Goal: Task Accomplishment & Management: Complete application form

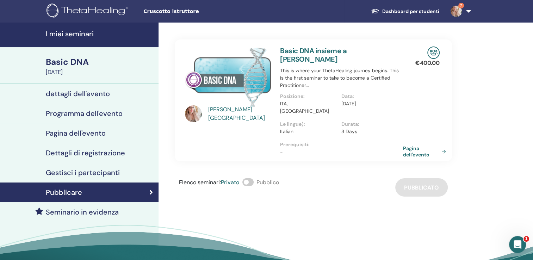
click at [74, 37] on h4 "I miei seminari" at bounding box center [100, 34] width 109 height 8
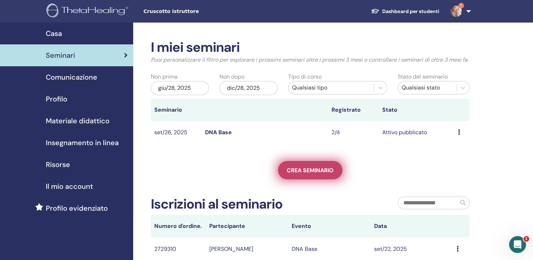
click at [306, 174] on span "Crea seminario" at bounding box center [310, 170] width 47 height 7
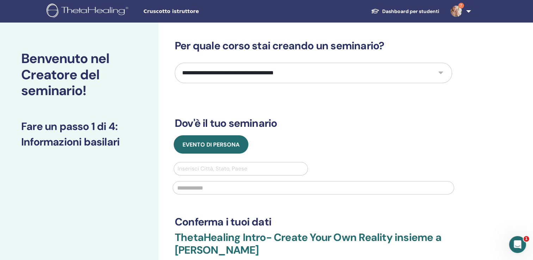
click at [442, 72] on select "**********" at bounding box center [313, 73] width 277 height 20
select select "*"
click at [175, 63] on select "**********" at bounding box center [313, 73] width 277 height 20
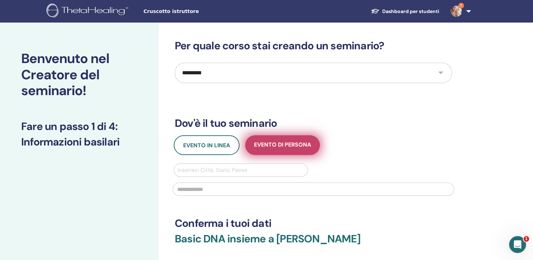
click at [277, 149] on span "Evento di persona" at bounding box center [282, 145] width 57 height 9
click at [272, 145] on span "Evento di persona" at bounding box center [282, 145] width 57 height 9
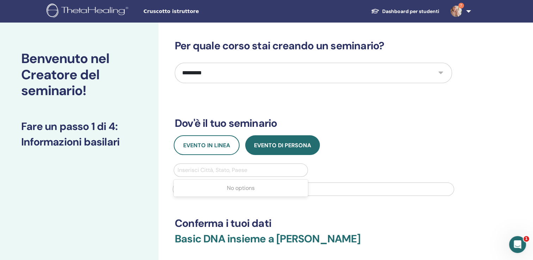
click at [190, 167] on div at bounding box center [241, 170] width 127 height 10
type input "*******"
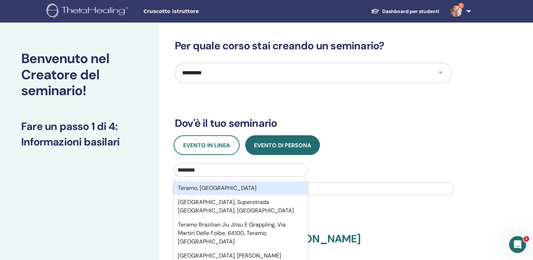
click at [183, 188] on div "Teramo, ITA" at bounding box center [241, 188] width 134 height 14
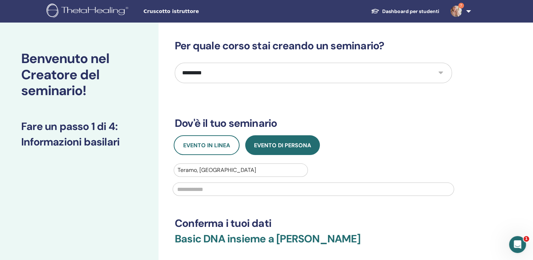
click at [183, 188] on input "text" at bounding box center [314, 189] width 282 height 13
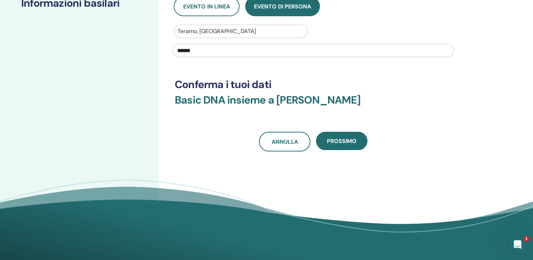
scroll to position [140, 0]
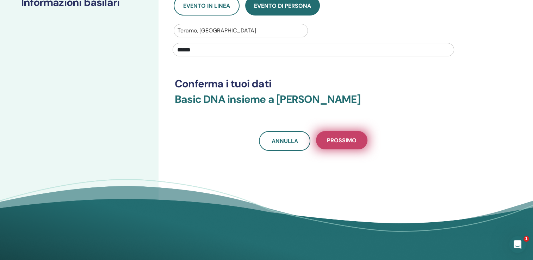
type input "******"
click at [327, 141] on span "Prossimo" at bounding box center [342, 140] width 30 height 7
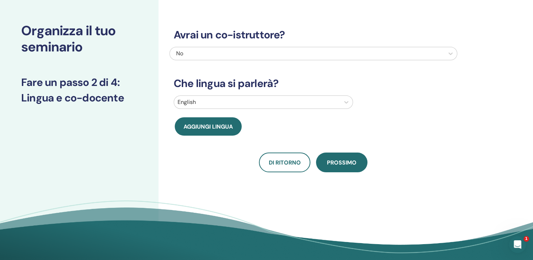
scroll to position [0, 0]
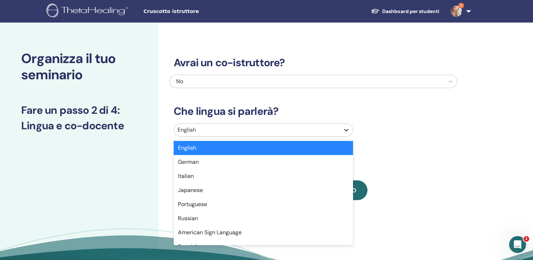
click at [345, 124] on div at bounding box center [346, 130] width 13 height 13
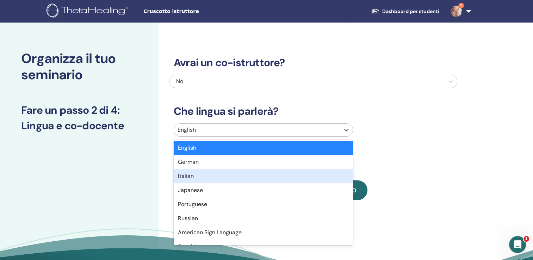
click at [292, 173] on div "Italian" at bounding box center [263, 176] width 179 height 14
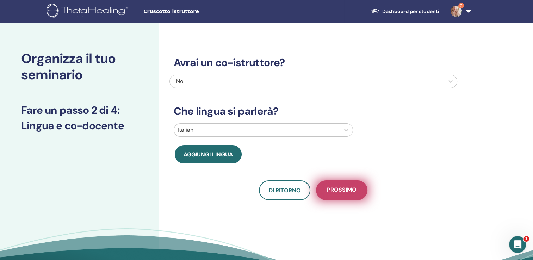
click at [342, 194] on span "Prossimo" at bounding box center [342, 190] width 30 height 9
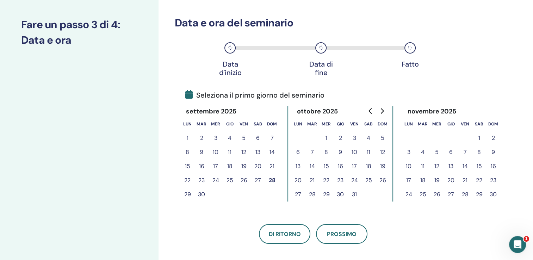
scroll to position [92, 0]
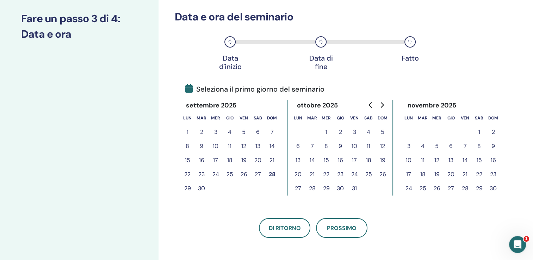
click at [271, 173] on button "28" at bounding box center [272, 174] width 14 height 14
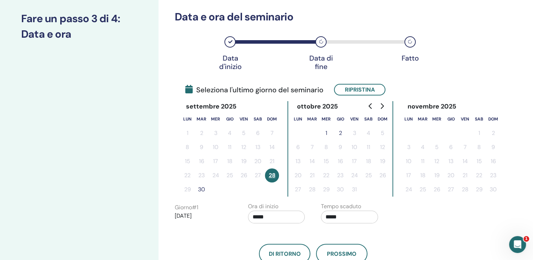
click at [202, 191] on button "30" at bounding box center [202, 190] width 14 height 14
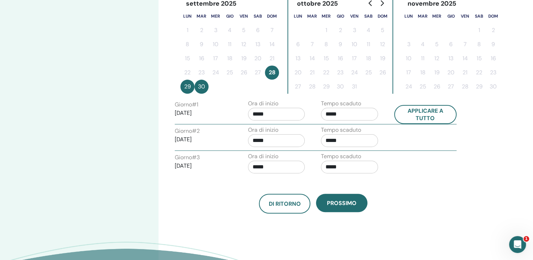
scroll to position [198, 0]
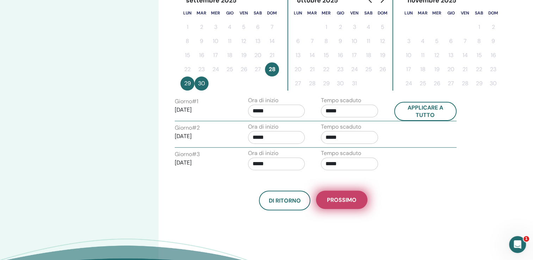
click at [340, 194] on button "Prossimo" at bounding box center [341, 200] width 51 height 18
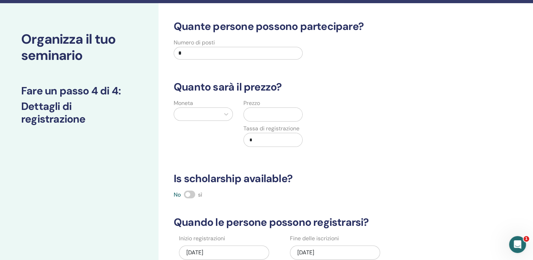
scroll to position [17, 0]
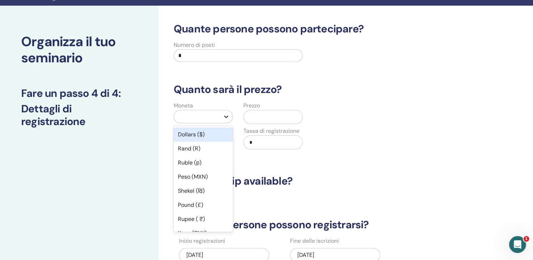
click at [225, 116] on icon at bounding box center [226, 117] width 4 height 2
type input "**"
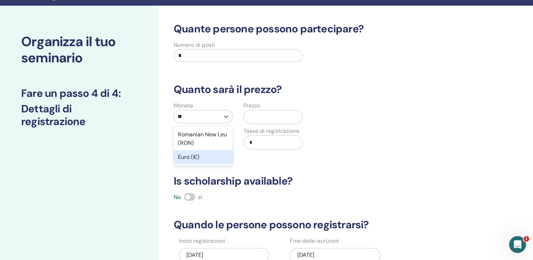
click at [190, 157] on div "Euro (€)" at bounding box center [203, 157] width 59 height 14
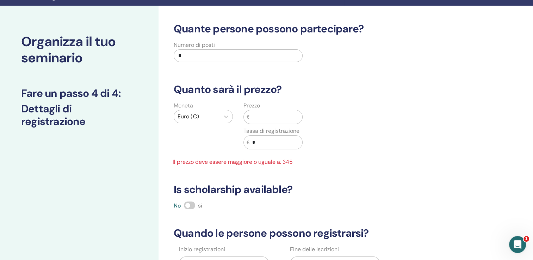
click at [259, 118] on input "text" at bounding box center [276, 116] width 53 height 13
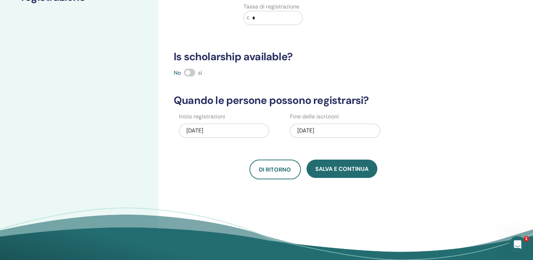
scroll to position [143, 0]
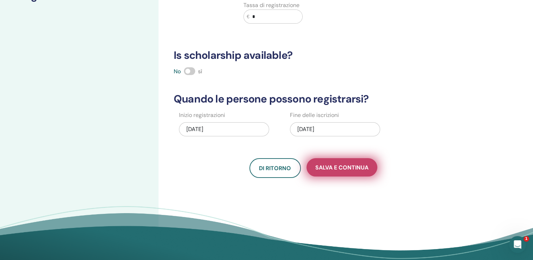
type input "***"
click at [336, 168] on span "Salva e continua" at bounding box center [341, 167] width 53 height 7
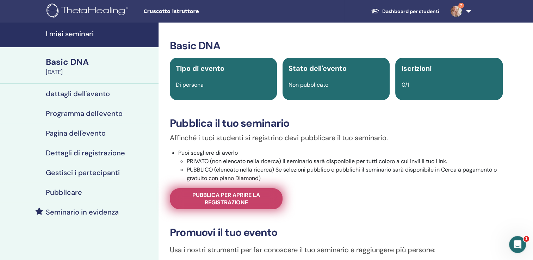
click at [221, 203] on span "Pubblica per aprire la registrazione" at bounding box center [226, 198] width 95 height 15
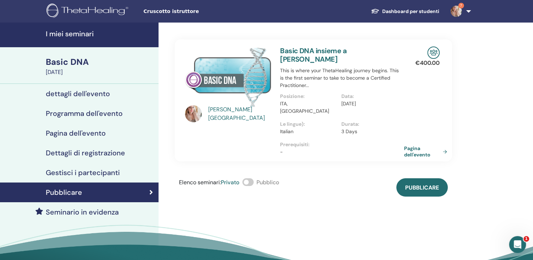
click at [413, 147] on link "Pagina dell'evento" at bounding box center [427, 151] width 46 height 13
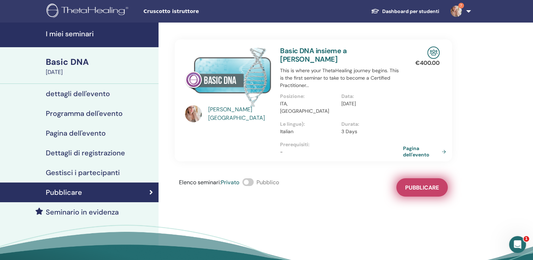
click at [418, 184] on span "Pubblicare" at bounding box center [422, 187] width 34 height 7
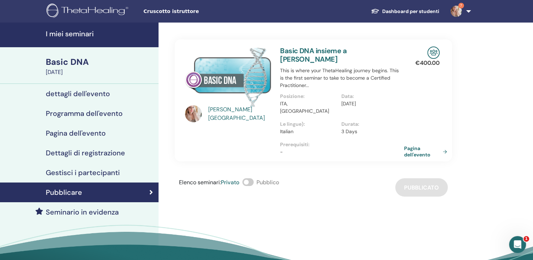
click at [416, 145] on link "Pagina dell'evento" at bounding box center [427, 151] width 46 height 13
